Goal: Task Accomplishment & Management: Manage account settings

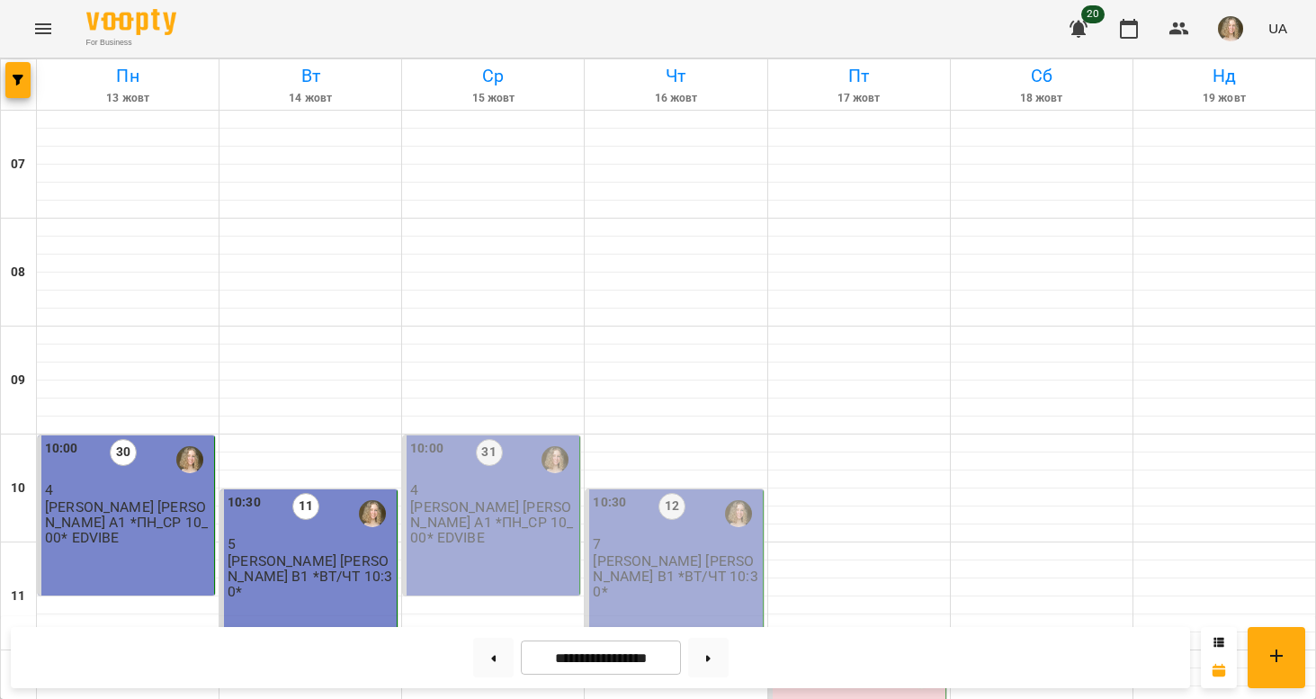
scroll to position [178, 0]
click at [482, 482] on p "4" at bounding box center [493, 489] width 166 height 15
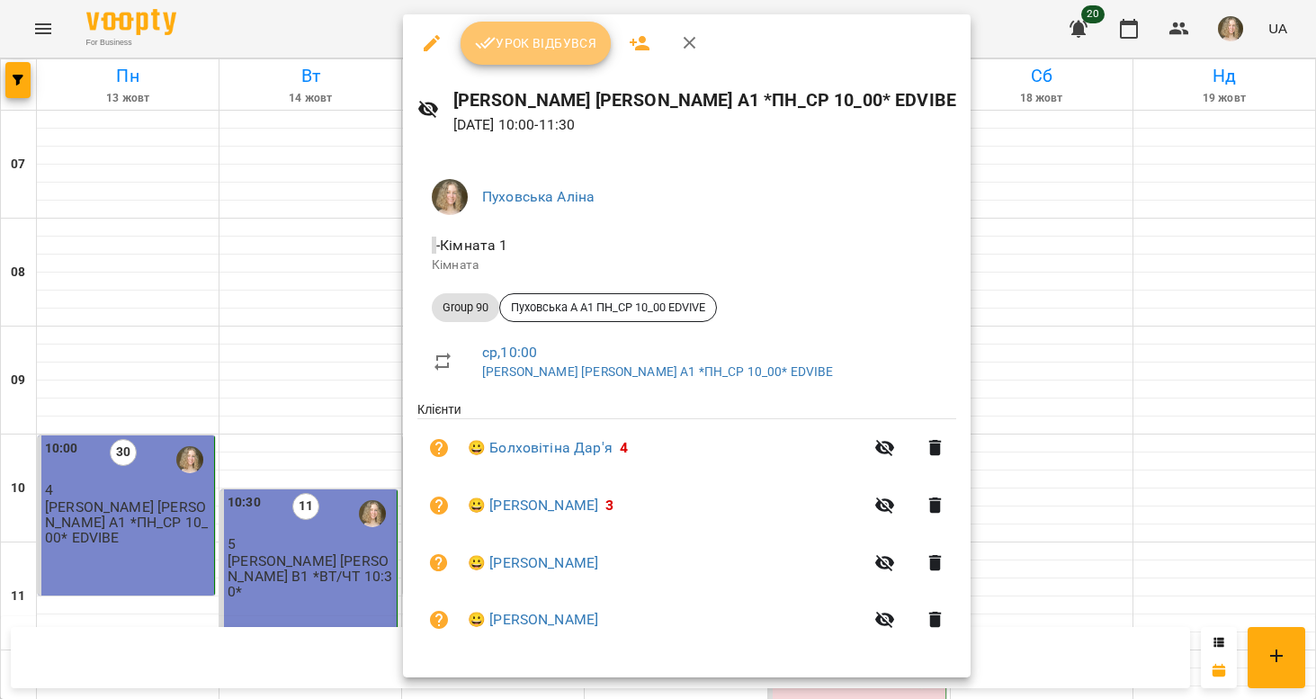
click at [545, 53] on span "Урок відбувся" at bounding box center [536, 43] width 122 height 22
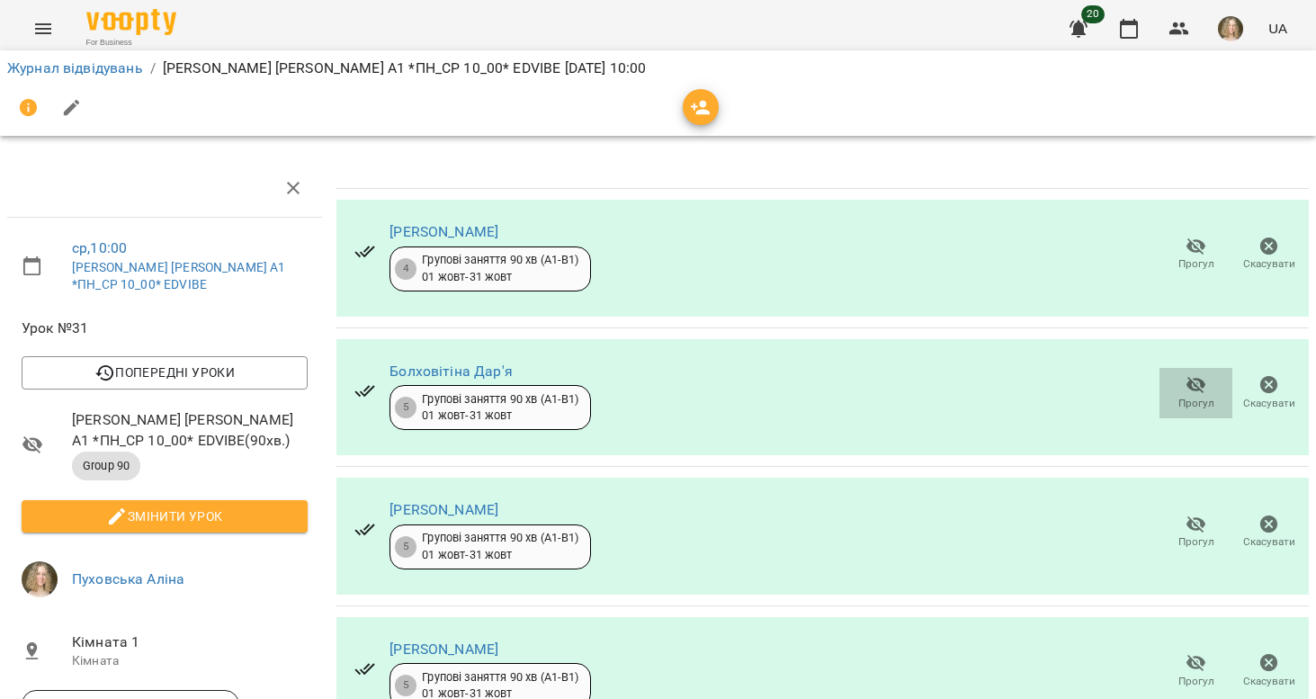
click at [1186, 389] on icon "button" at bounding box center [1197, 385] width 22 height 22
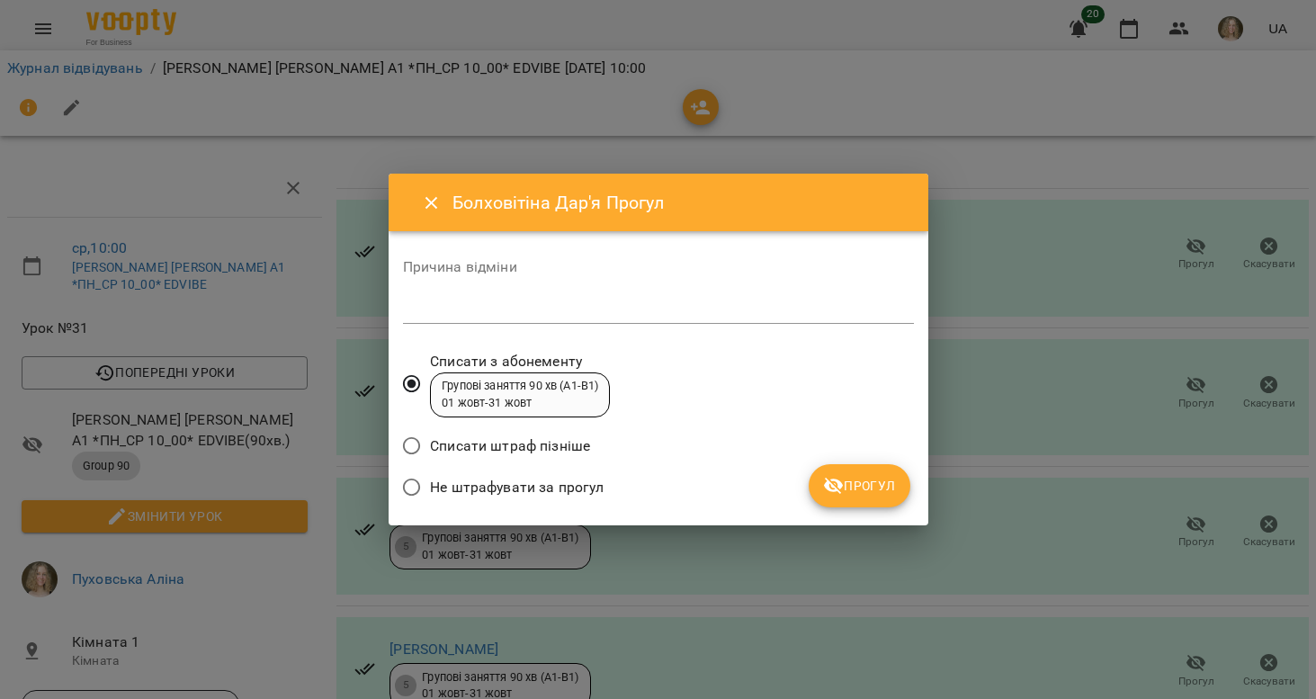
click at [589, 485] on span "Не штрафувати за прогул" at bounding box center [517, 488] width 174 height 22
click at [830, 485] on icon "submit" at bounding box center [834, 486] width 22 height 22
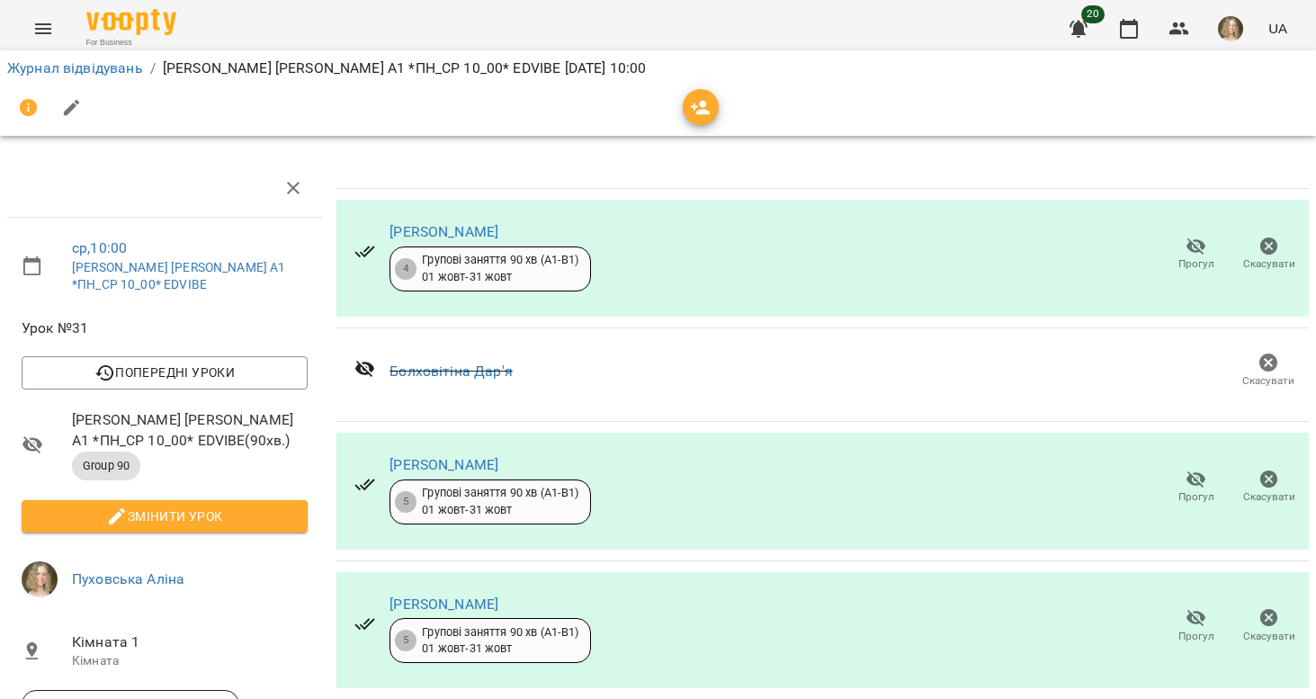
click at [285, 506] on button "Змінити урок" at bounding box center [165, 516] width 286 height 32
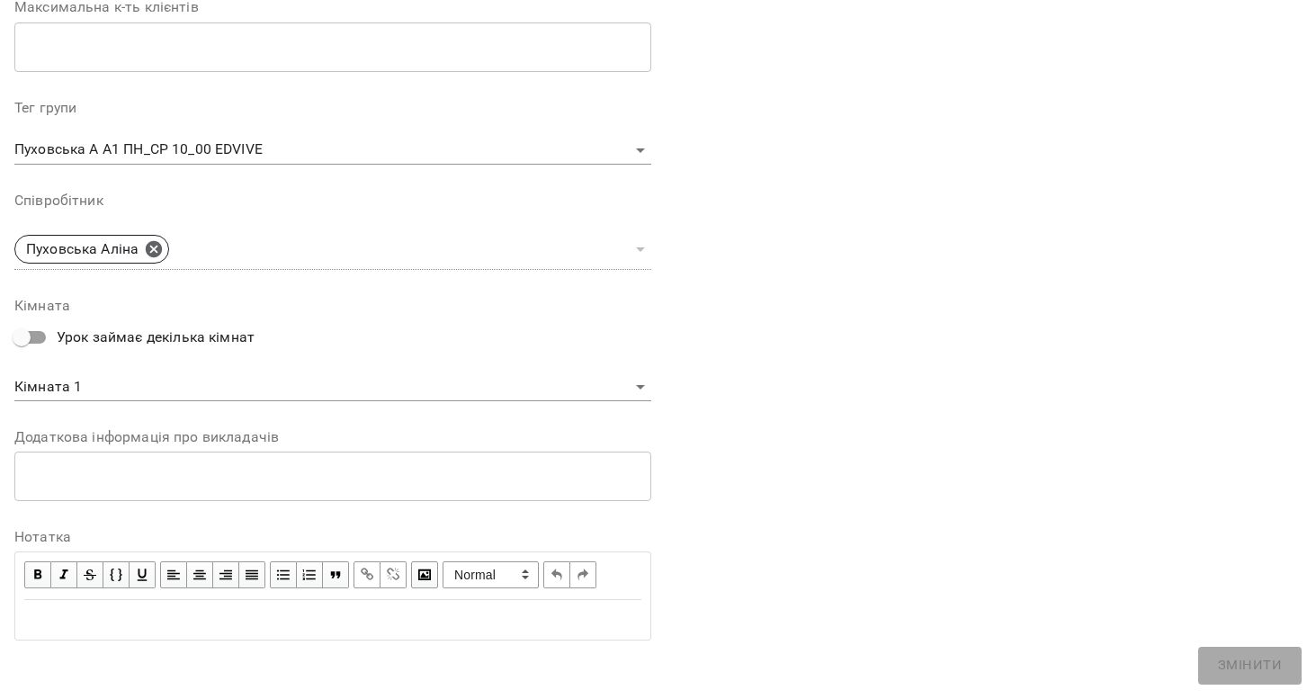
scroll to position [490, 0]
click at [33, 569] on span "button" at bounding box center [38, 576] width 20 height 20
click at [48, 610] on div "Edit text" at bounding box center [332, 621] width 617 height 22
click at [42, 577] on span "button" at bounding box center [38, 576] width 20 height 20
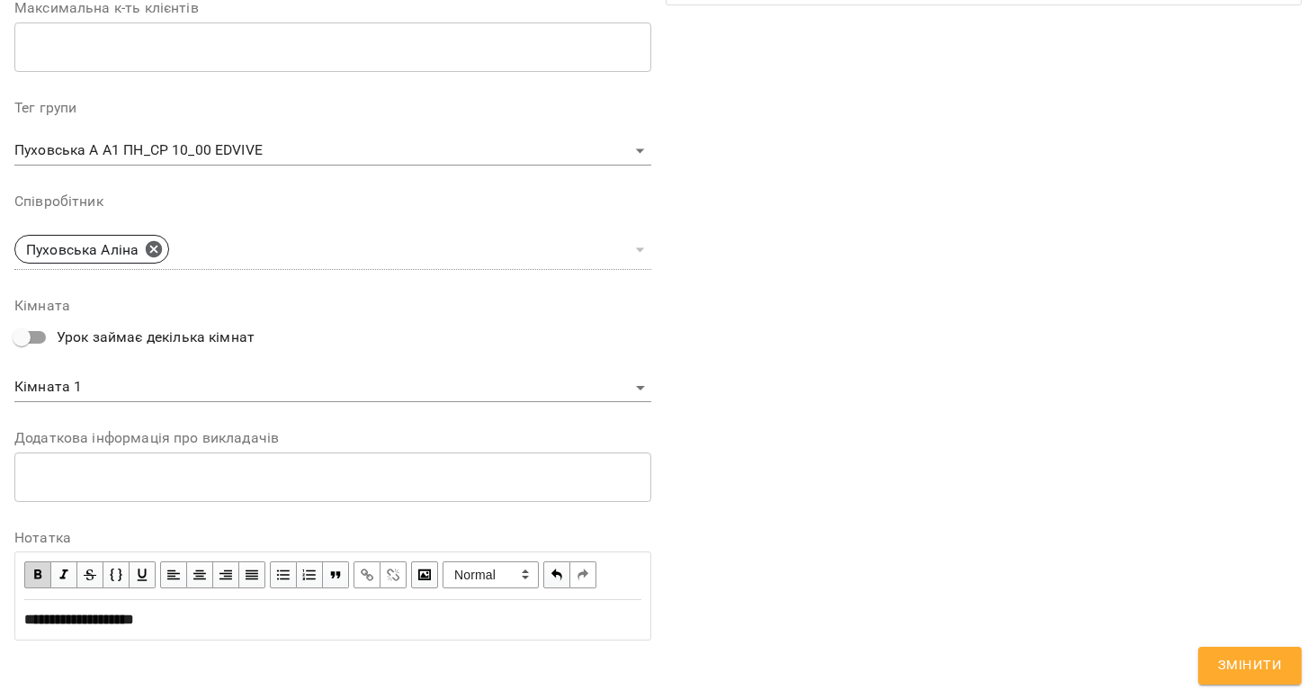
click at [25, 613] on span "**********" at bounding box center [79, 619] width 110 height 13
click at [402, 627] on div "**********" at bounding box center [332, 620] width 633 height 38
click at [39, 566] on span "button" at bounding box center [38, 575] width 20 height 20
click at [31, 569] on span "button" at bounding box center [38, 575] width 20 height 20
click at [1231, 667] on span "Змінити" at bounding box center [1250, 665] width 64 height 23
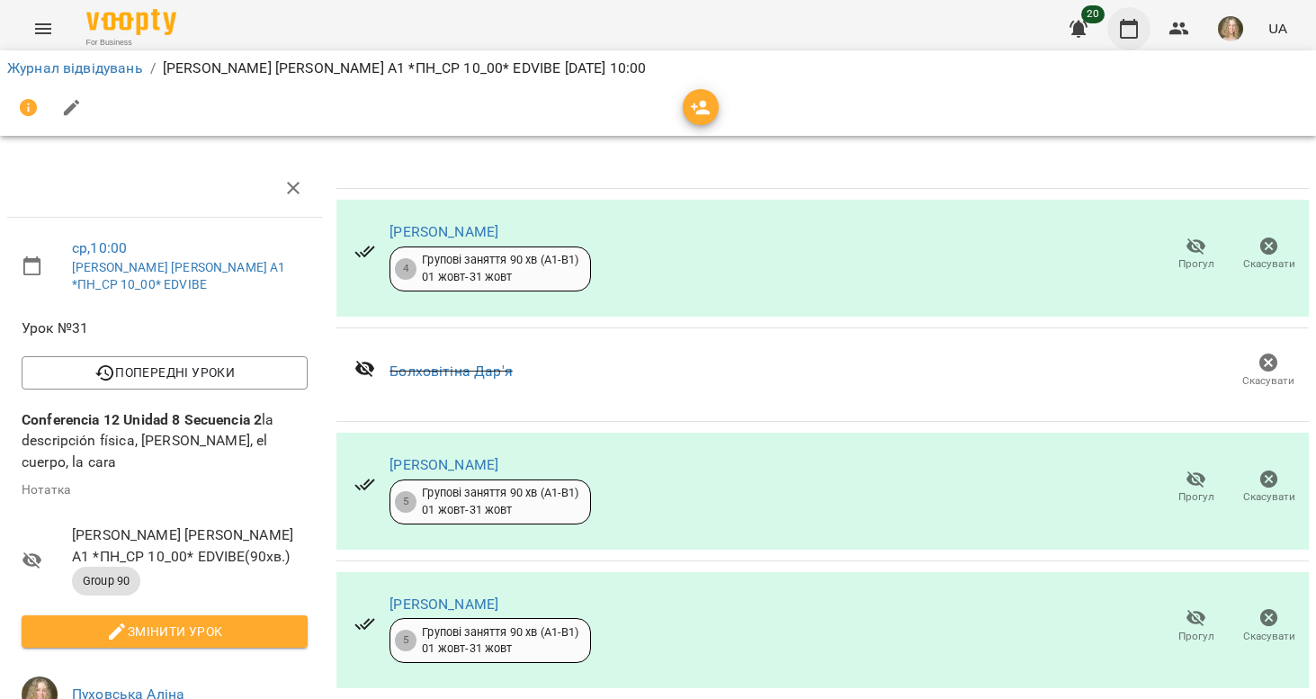
click at [1133, 22] on icon "button" at bounding box center [1129, 29] width 18 height 20
